Goal: Information Seeking & Learning: Learn about a topic

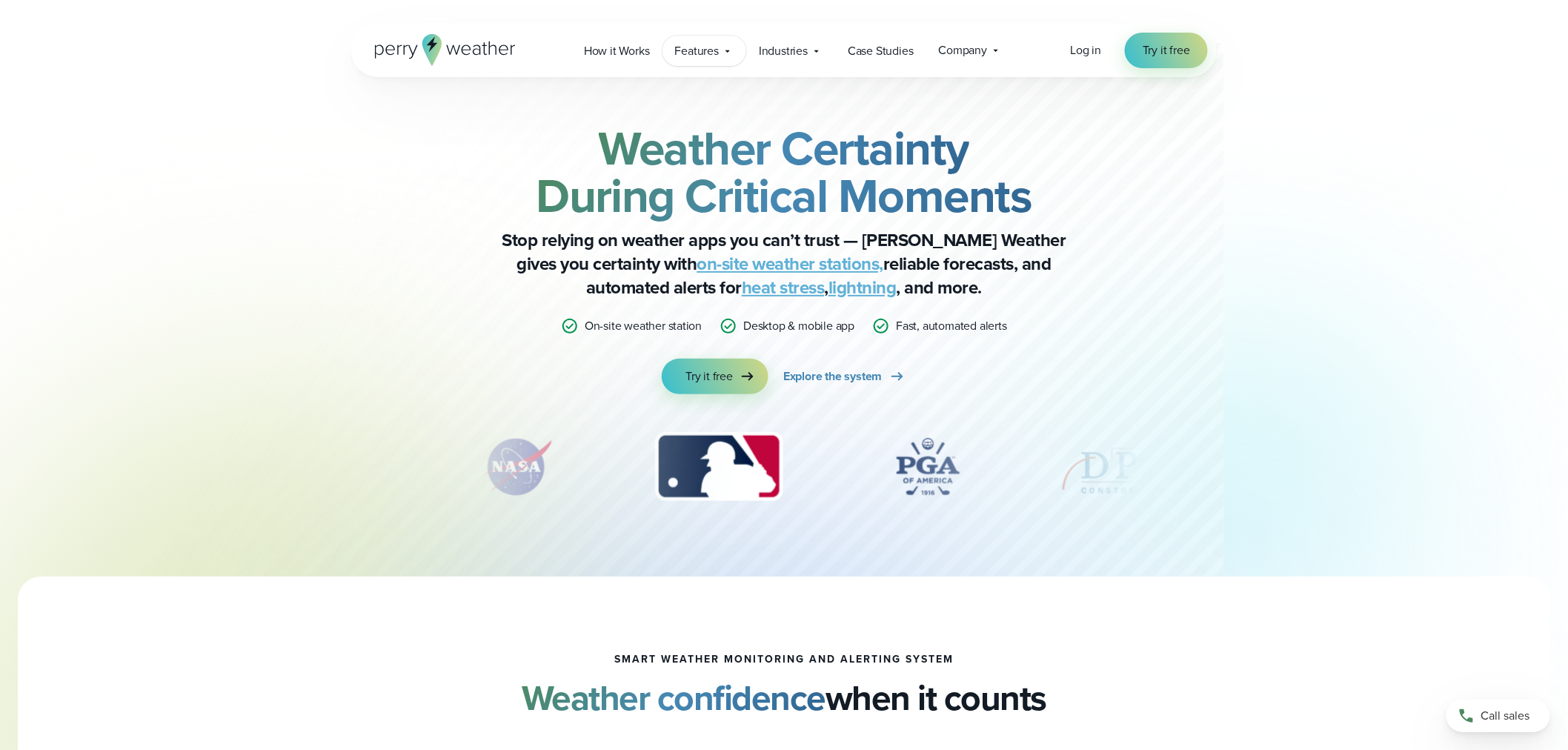
click at [720, 50] on div "Features Explore All Features Explore Perry Weather's on-site weather hardware …" at bounding box center [704, 51] width 83 height 30
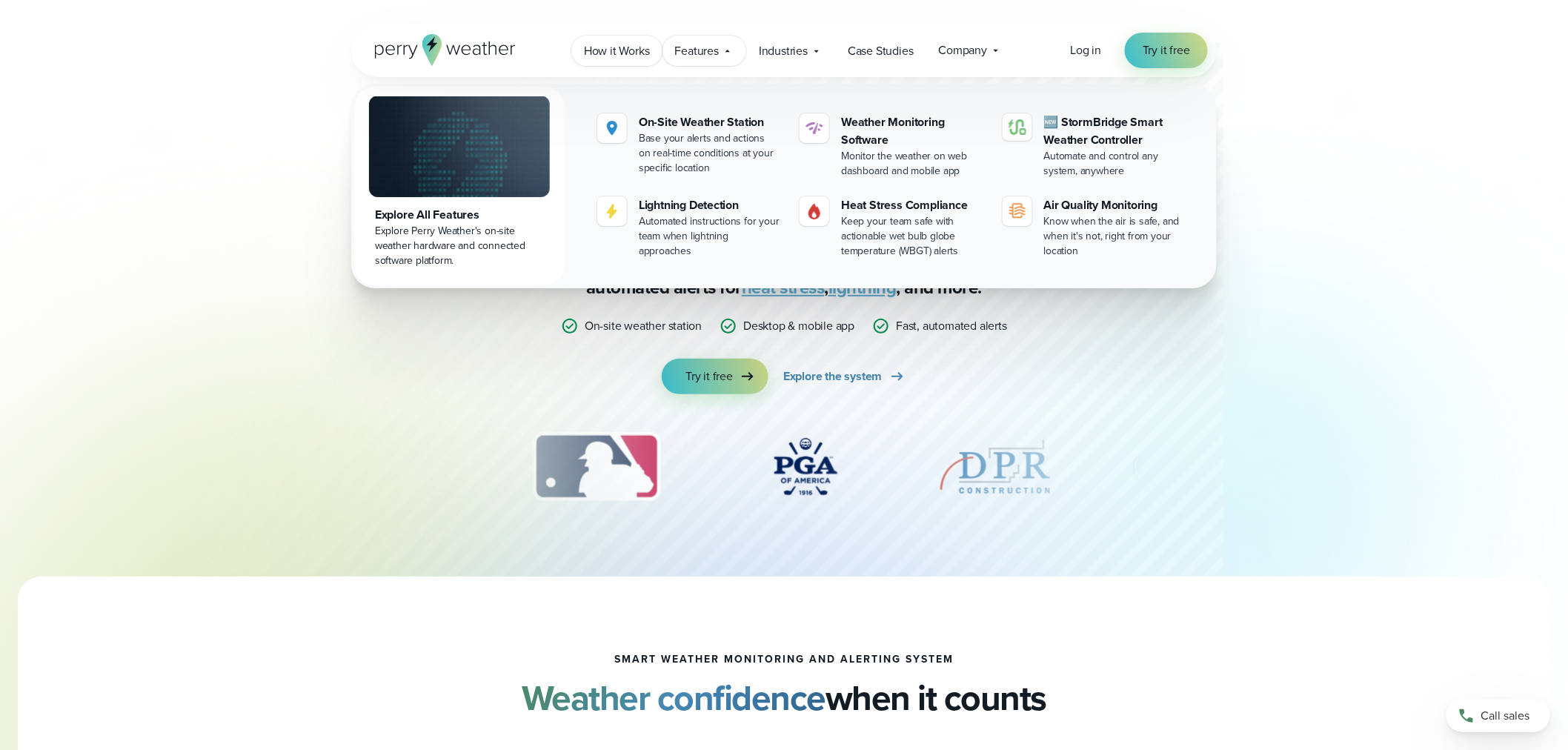
click at [601, 56] on span "How it Works" at bounding box center [616, 52] width 66 height 18
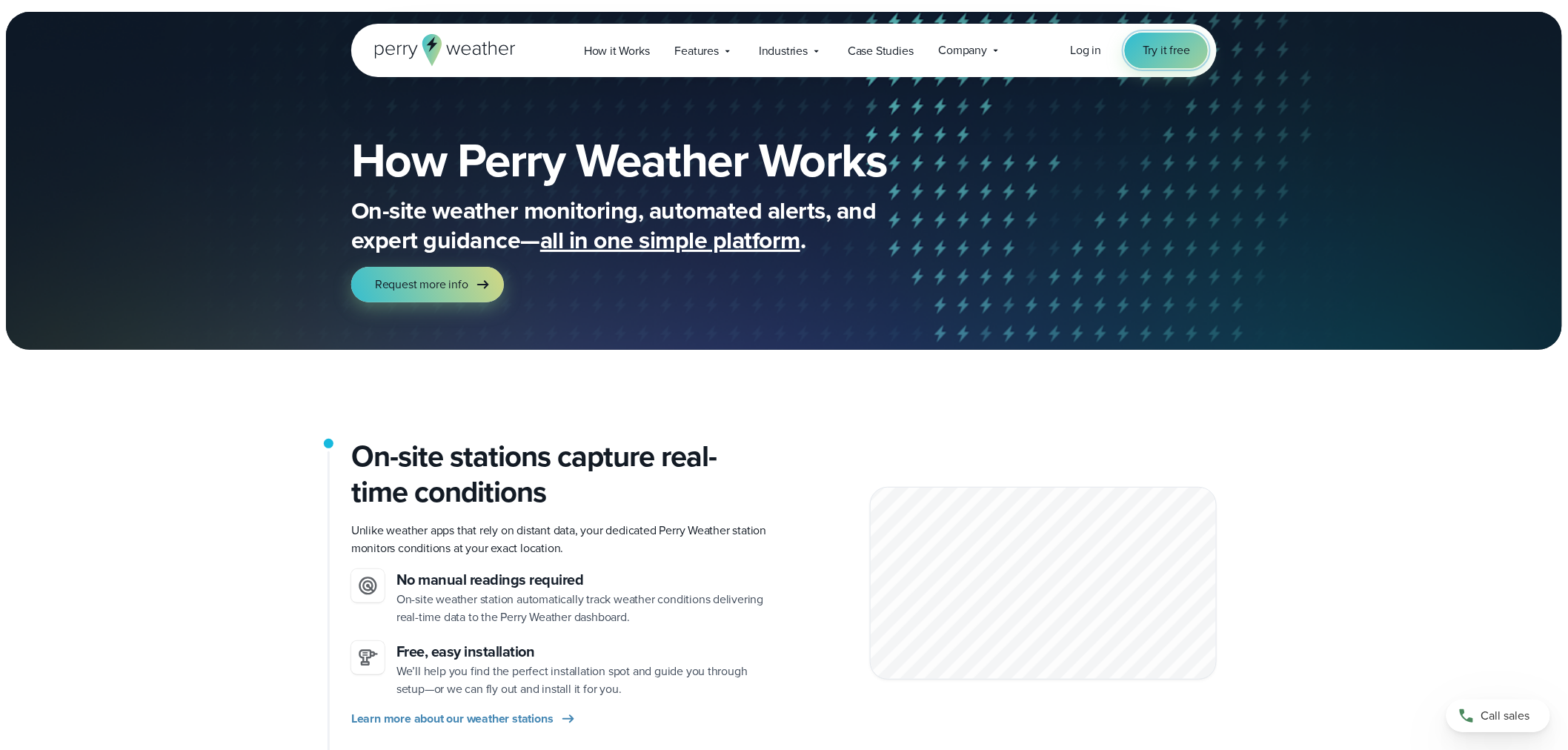
click at [1167, 43] on span "Try it free" at bounding box center [1167, 51] width 47 height 18
click at [898, 51] on span "Case Studies" at bounding box center [880, 52] width 66 height 18
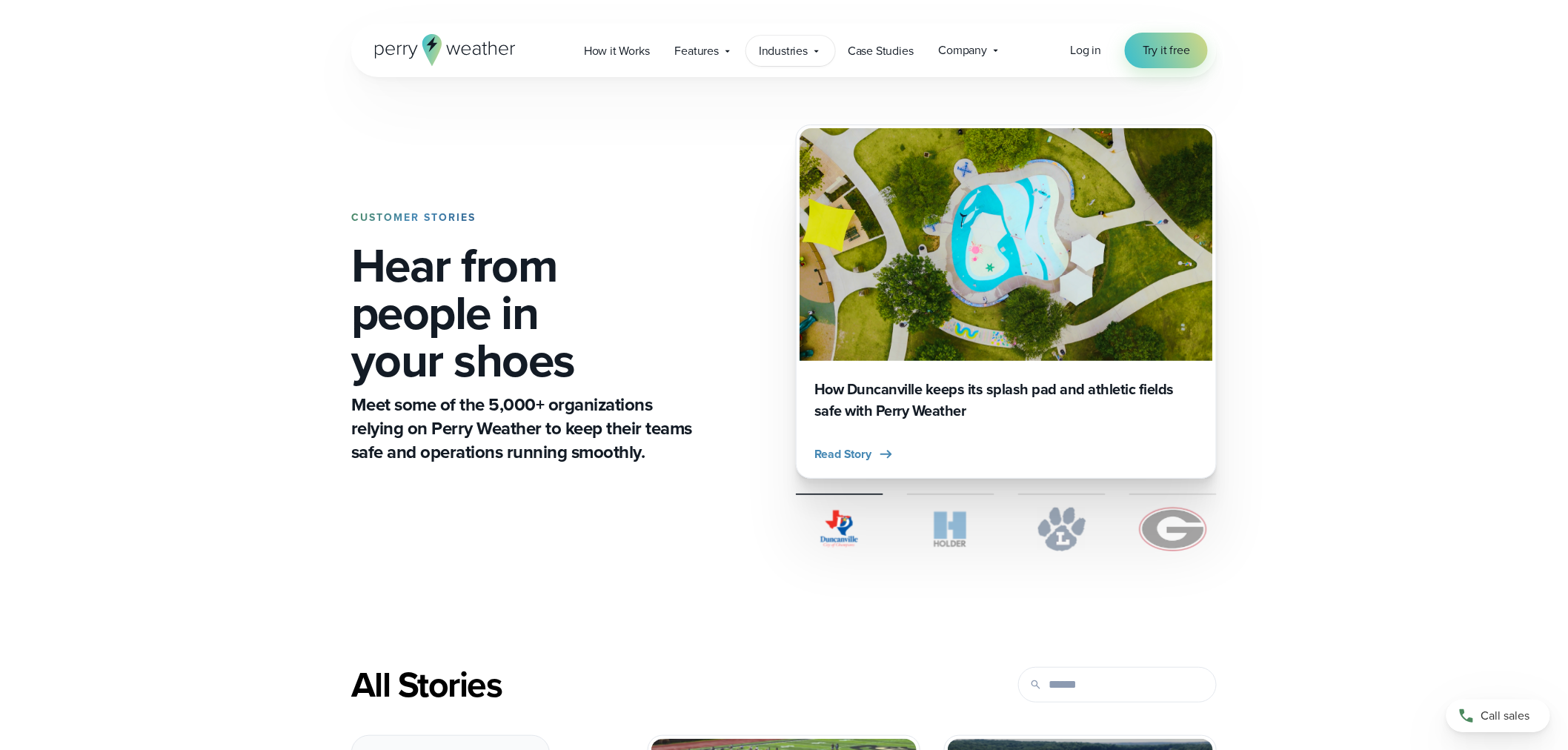
click at [812, 48] on icon at bounding box center [817, 51] width 12 height 12
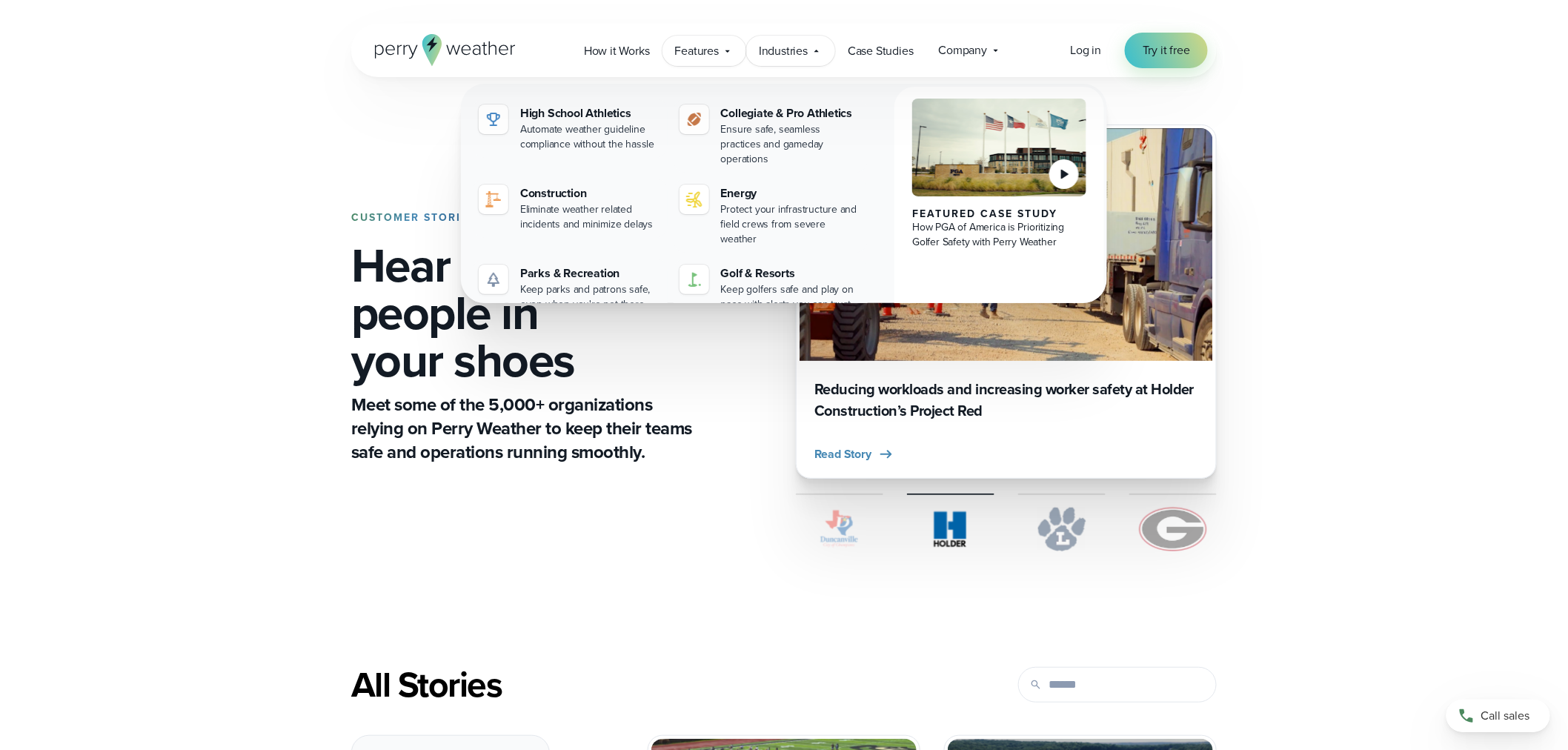
click at [693, 49] on span "Features" at bounding box center [697, 52] width 43 height 18
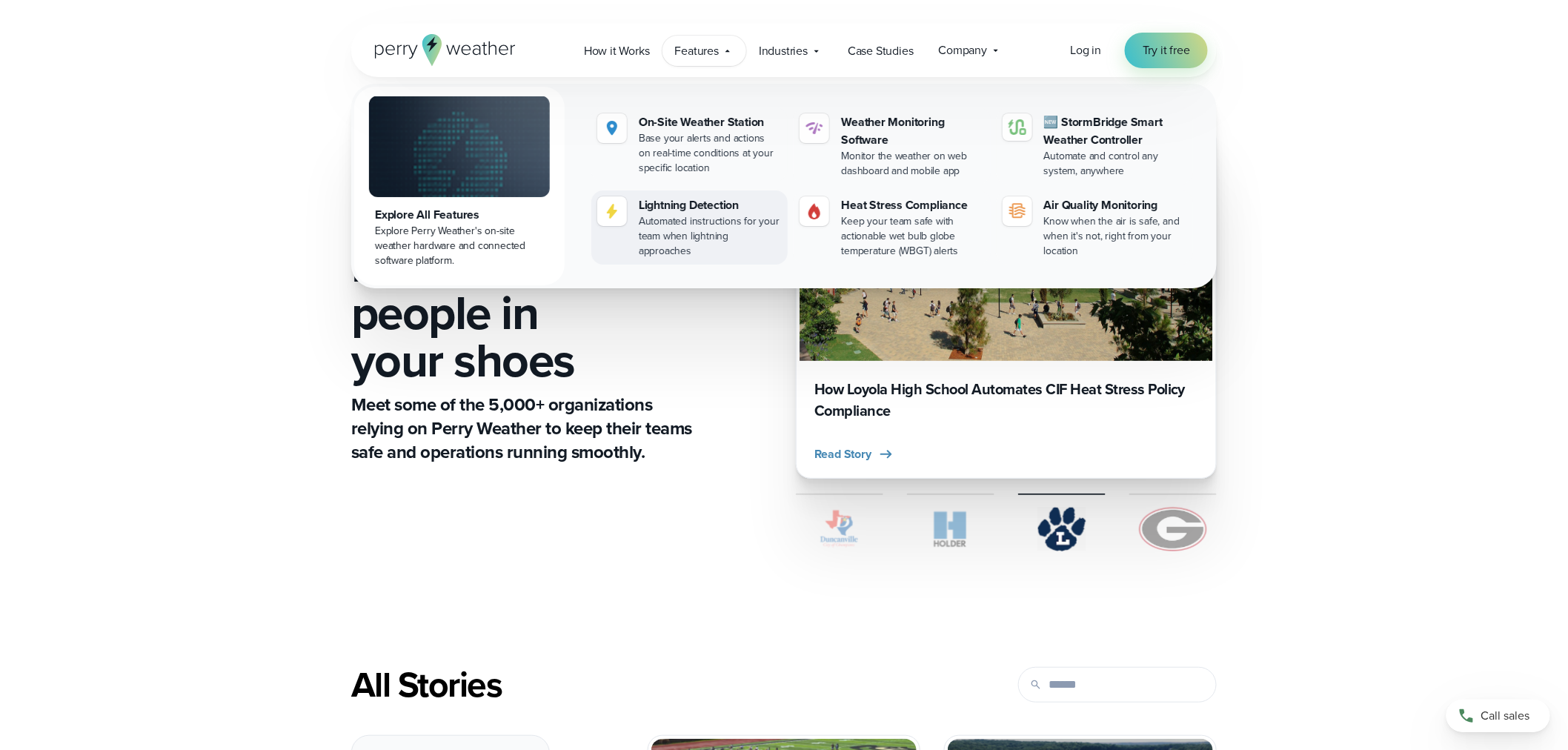
click at [687, 200] on div "Lightning Detection" at bounding box center [710, 205] width 143 height 18
